Goal: Transaction & Acquisition: Purchase product/service

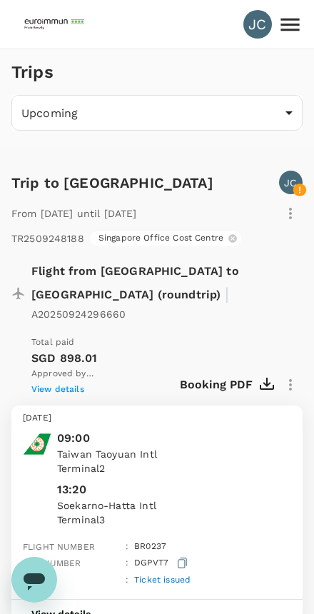
click at [287, 24] on icon at bounding box center [290, 24] width 25 height 25
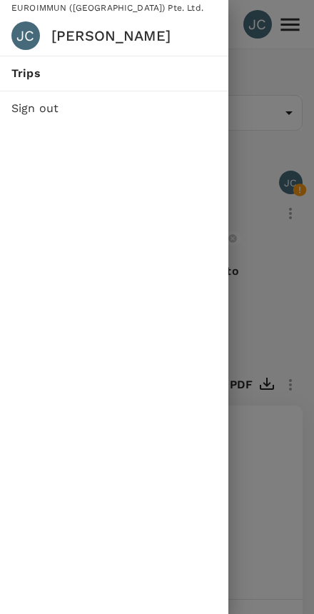
click at [284, 243] on div at bounding box center [157, 307] width 314 height 614
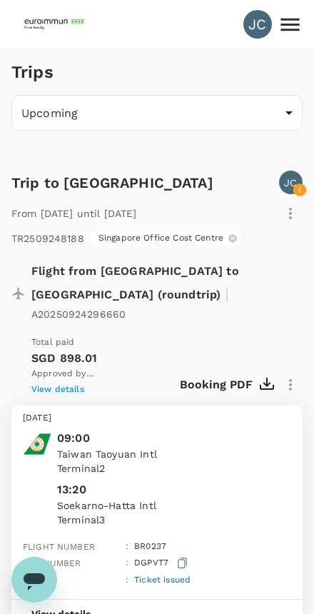
click at [50, 21] on img at bounding box center [56, 24] width 66 height 31
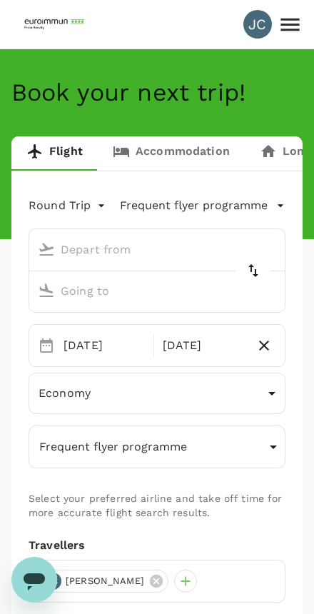
type input "Taiwan Taoyuan Intl (TPE)"
type input "Soekarno-Hatta Intl (CGK)"
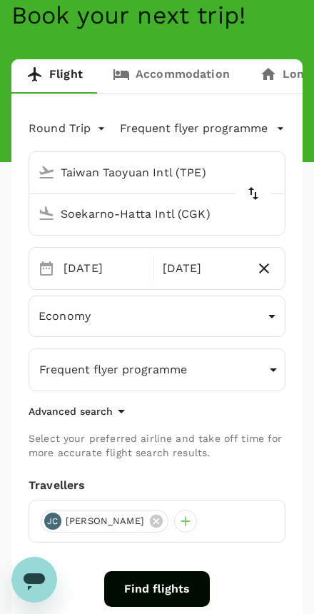
scroll to position [78, 0]
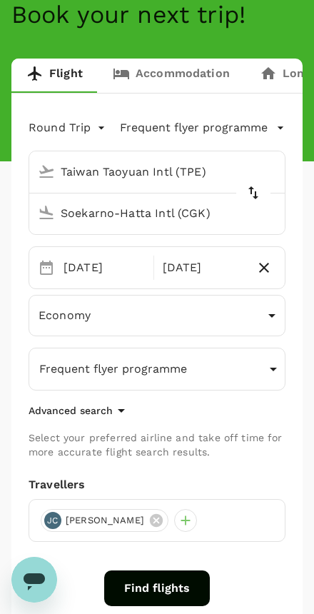
click at [157, 586] on button "Find flights" at bounding box center [157, 588] width 106 height 36
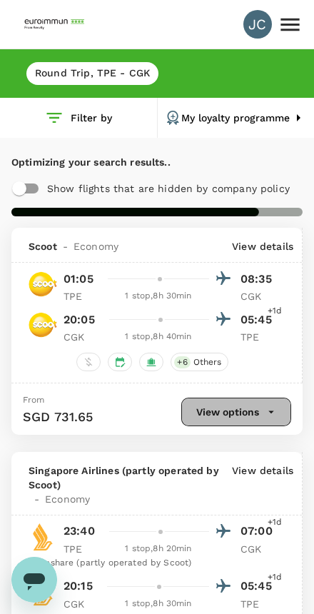
click at [264, 411] on button "View options" at bounding box center [236, 411] width 110 height 29
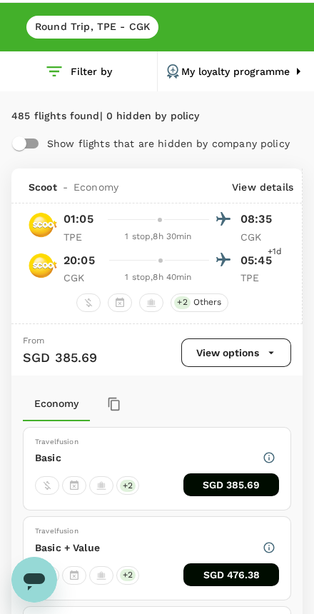
scroll to position [47, 0]
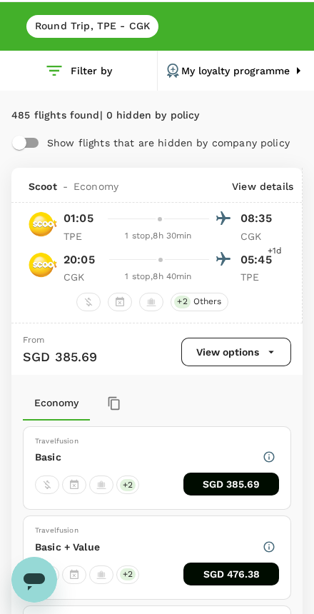
click at [240, 485] on button "SGD 385.69" at bounding box center [231, 483] width 96 height 23
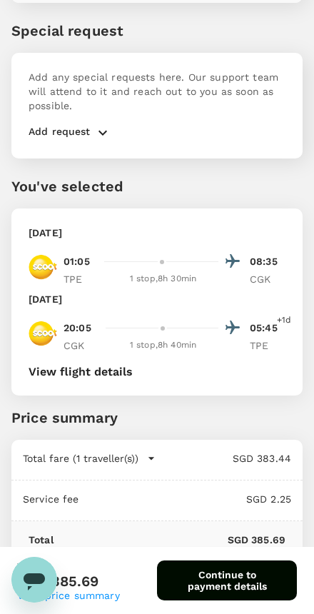
scroll to position [1084, 0]
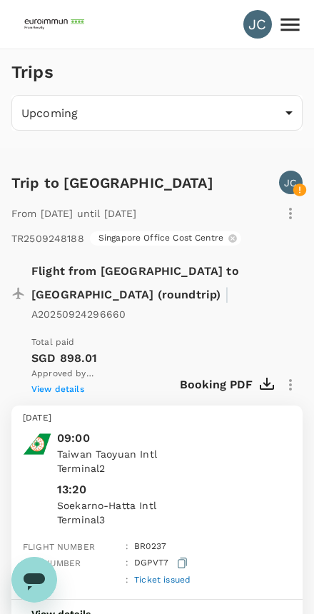
click at [35, 26] on img at bounding box center [56, 24] width 66 height 31
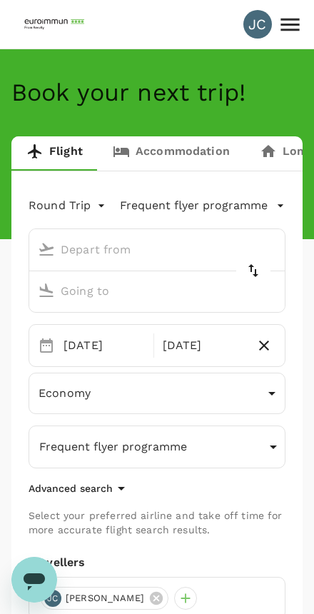
type input "Taiwan Taoyuan Intl (TPE)"
type input "Soekarno-Hatta Intl (CGK)"
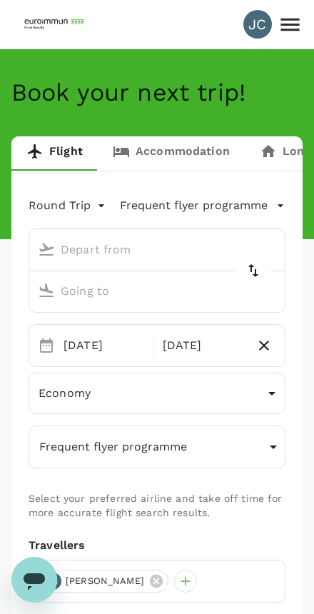
type input "Taiwan Taoyuan Intl (TPE)"
type input "Soekarno-Hatta Intl (CGK)"
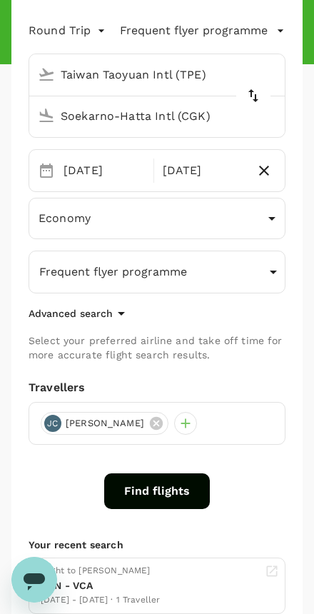
scroll to position [174, 0]
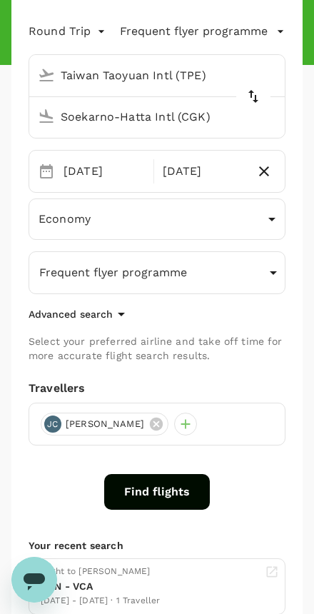
click at [166, 500] on button "Find flights" at bounding box center [157, 492] width 106 height 36
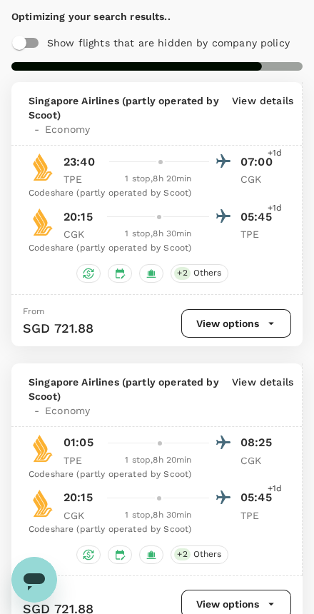
scroll to position [143, 0]
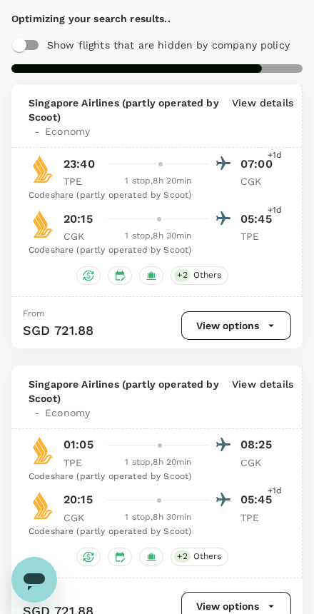
click at [269, 319] on icon "button" at bounding box center [271, 325] width 13 height 13
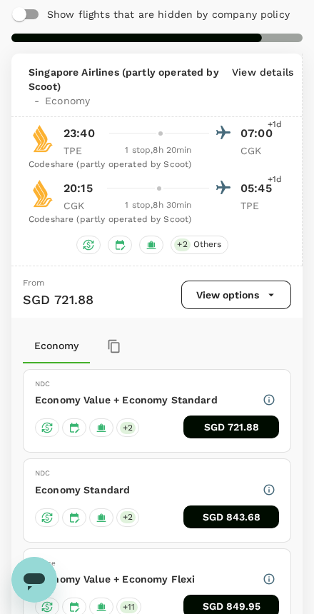
scroll to position [228, 0]
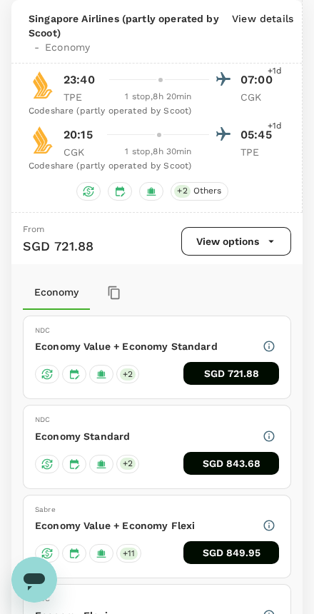
click at [255, 372] on button "SGD 721.88" at bounding box center [231, 373] width 96 height 23
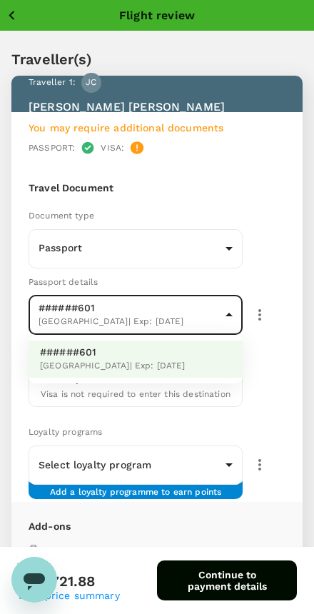
click at [226, 317] on div at bounding box center [157, 307] width 314 height 614
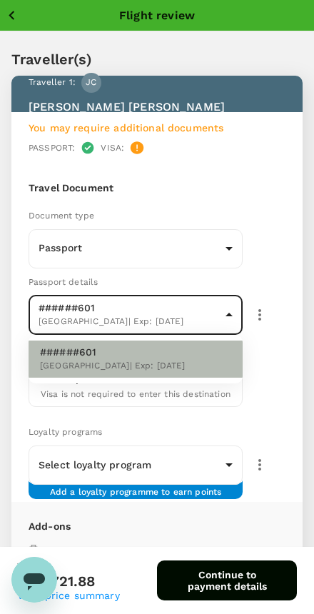
click at [170, 375] on li "######601 Taiwan | Exp: 01 Aug 2028" at bounding box center [136, 358] width 214 height 37
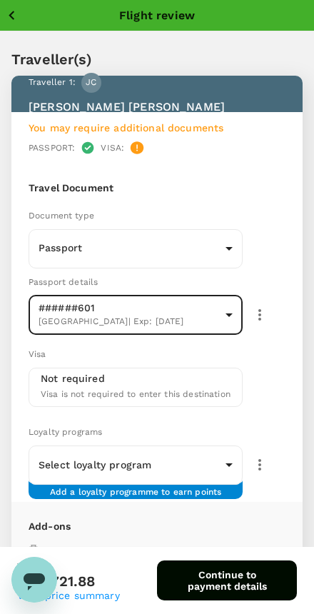
click at [264, 313] on icon "button" at bounding box center [259, 314] width 17 height 17
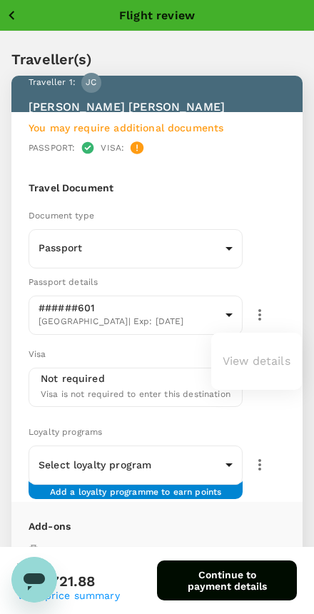
click at [259, 362] on ul "View details" at bounding box center [256, 361] width 91 height 46
click at [273, 365] on ul "View details" at bounding box center [256, 361] width 91 height 46
click at [206, 315] on div at bounding box center [157, 307] width 314 height 614
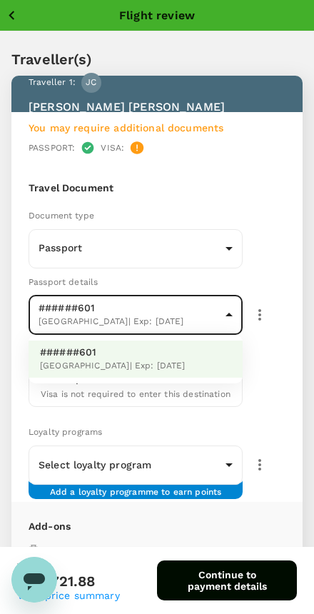
click at [278, 408] on div at bounding box center [157, 307] width 314 height 614
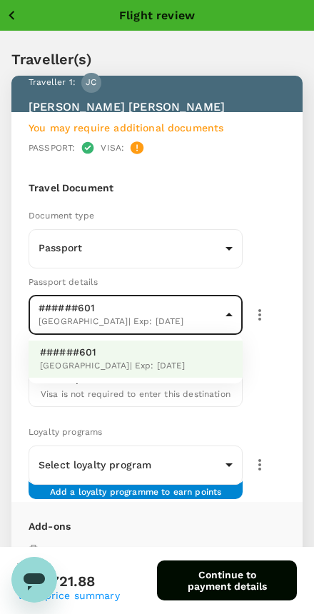
click at [255, 321] on div at bounding box center [157, 307] width 314 height 614
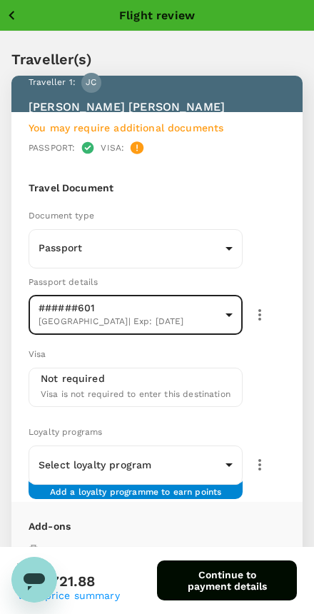
click at [258, 312] on icon "button" at bounding box center [259, 314] width 17 height 17
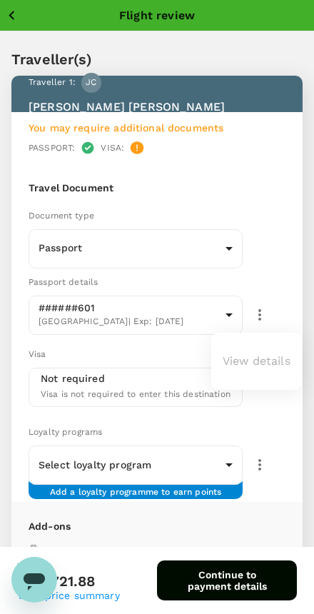
click at [225, 241] on div at bounding box center [157, 307] width 314 height 614
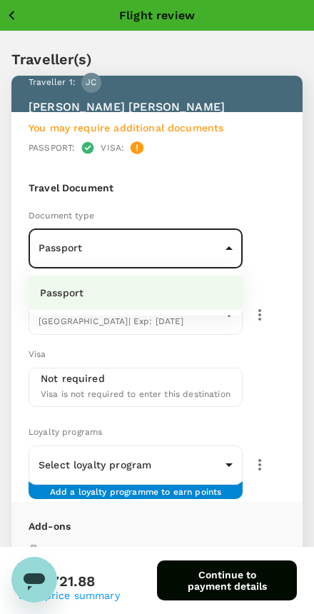
click at [205, 295] on li "Passport" at bounding box center [136, 292] width 214 height 34
